Goal: Find specific page/section: Find specific page/section

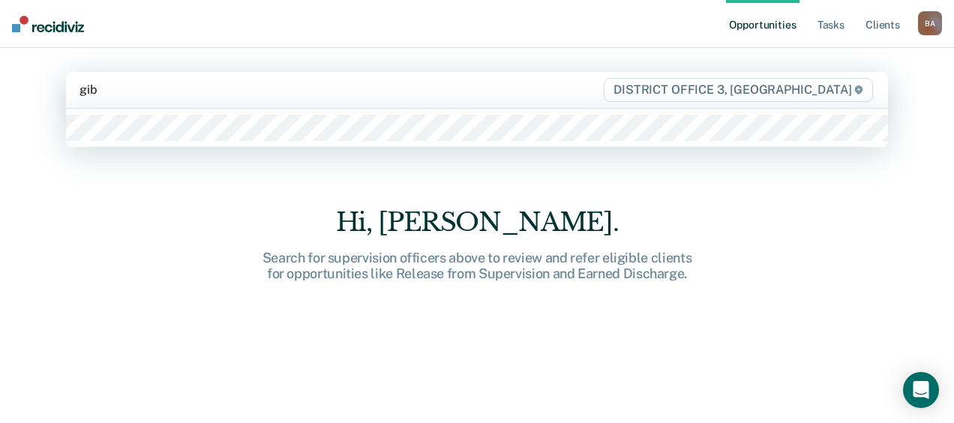
type input "[PERSON_NAME]"
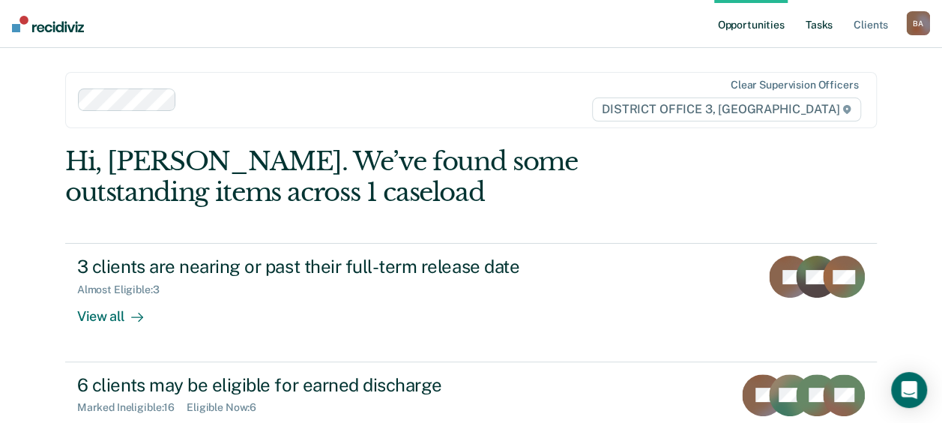
click at [820, 19] on link "Tasks" at bounding box center [819, 24] width 33 height 48
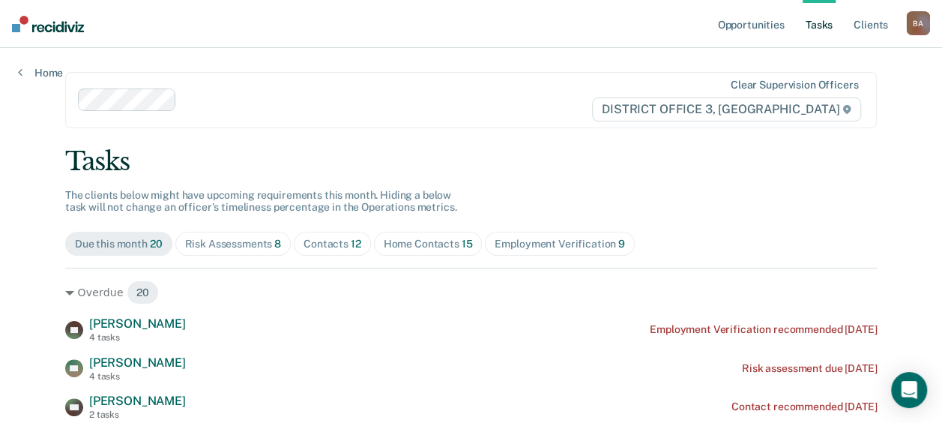
click at [421, 241] on div "Home Contacts 15" at bounding box center [428, 244] width 89 height 13
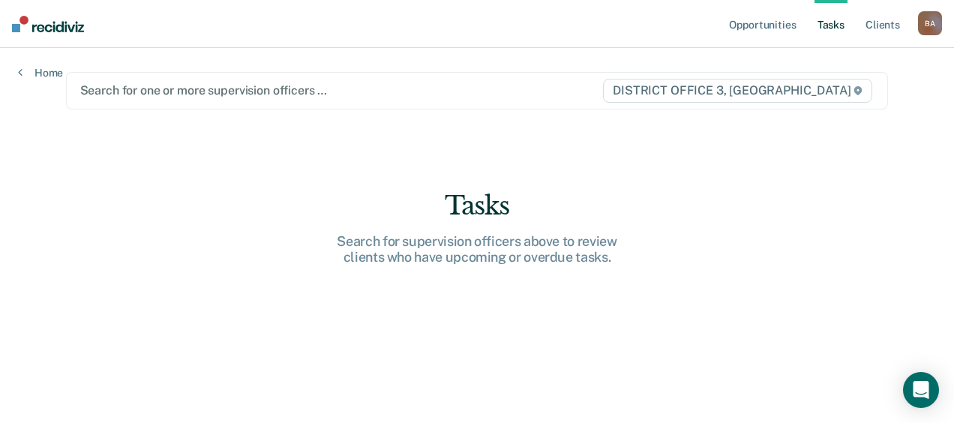
click at [837, 29] on link "Tasks" at bounding box center [830, 24] width 33 height 48
click at [897, 20] on link "Client s" at bounding box center [882, 24] width 40 height 48
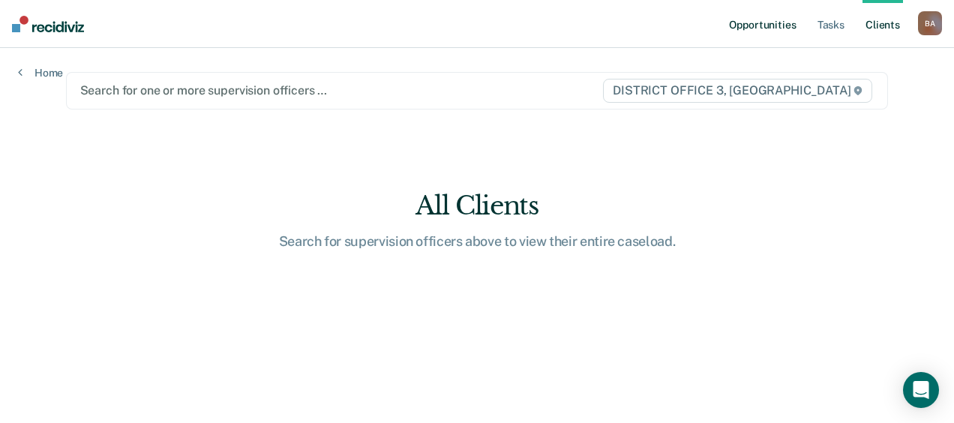
click at [766, 25] on link "Opportunities" at bounding box center [762, 24] width 73 height 48
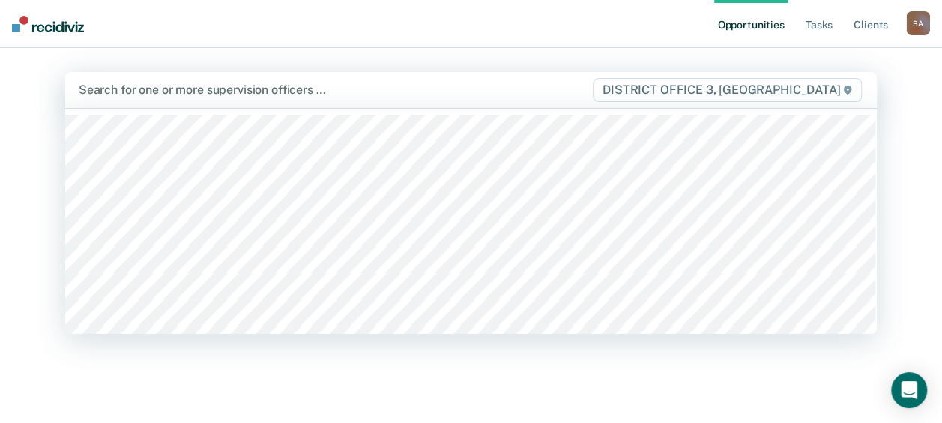
click at [121, 88] on div at bounding box center [335, 89] width 513 height 17
type input "a"
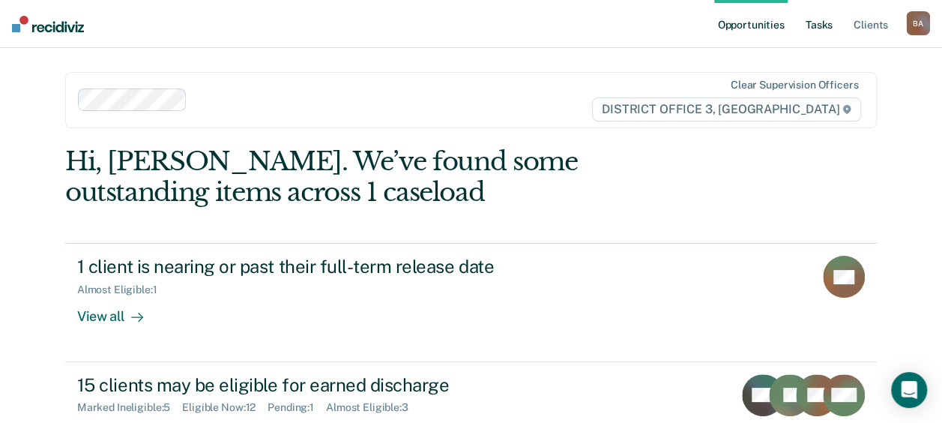
click at [809, 21] on link "Tasks" at bounding box center [819, 24] width 33 height 48
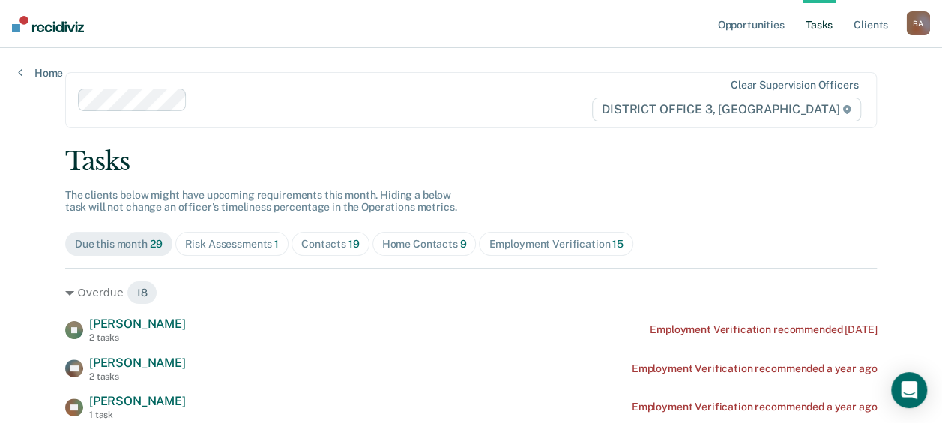
click at [404, 241] on div "Home Contacts 9" at bounding box center [424, 244] width 85 height 13
